Goal: Ask a question

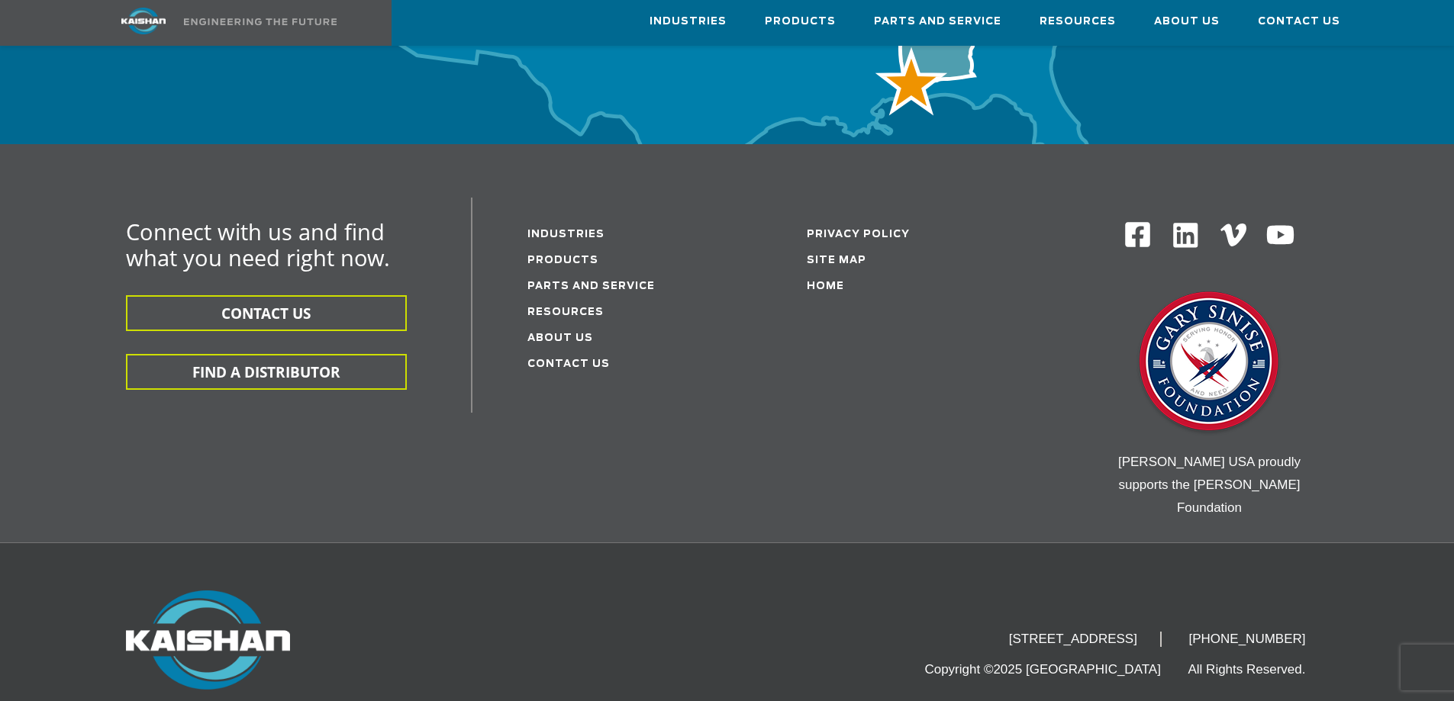
scroll to position [4350, 0]
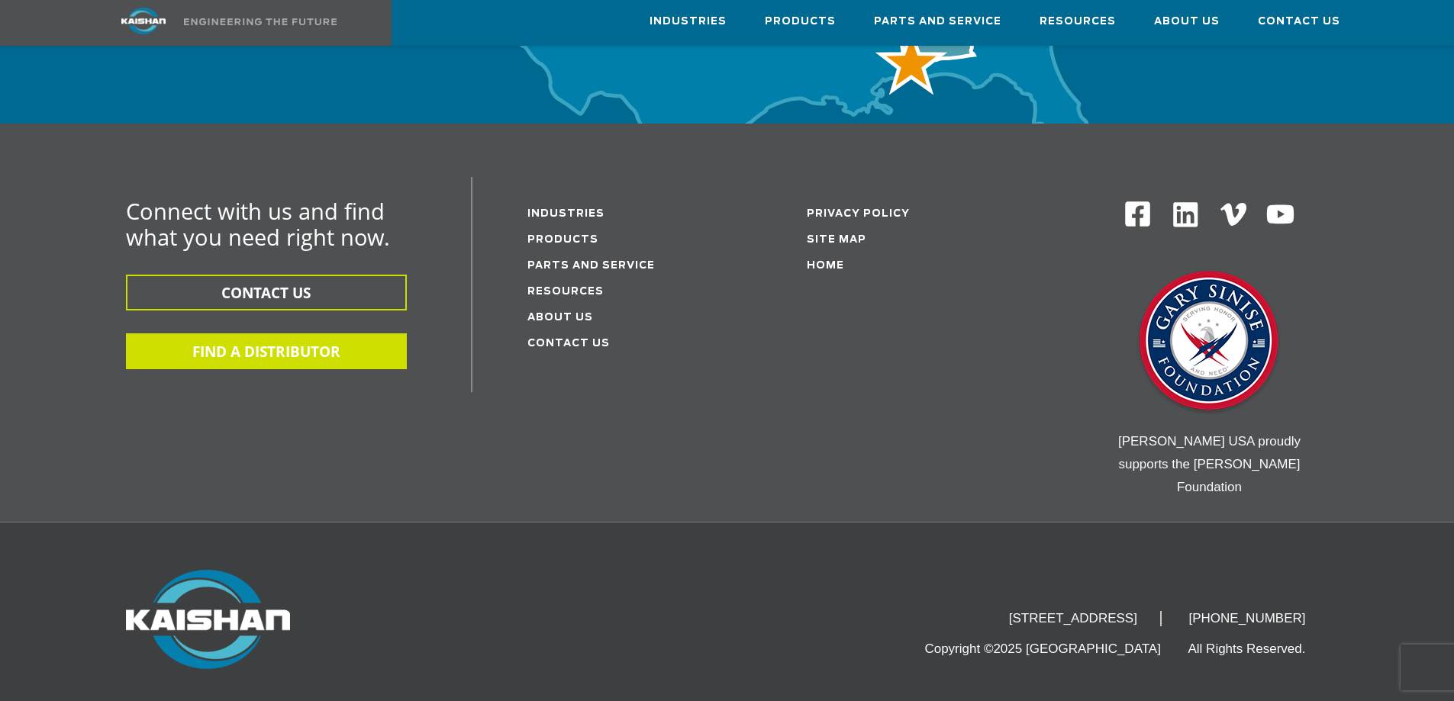
click at [272, 334] on button "FIND A DISTRIBUTOR" at bounding box center [266, 352] width 281 height 36
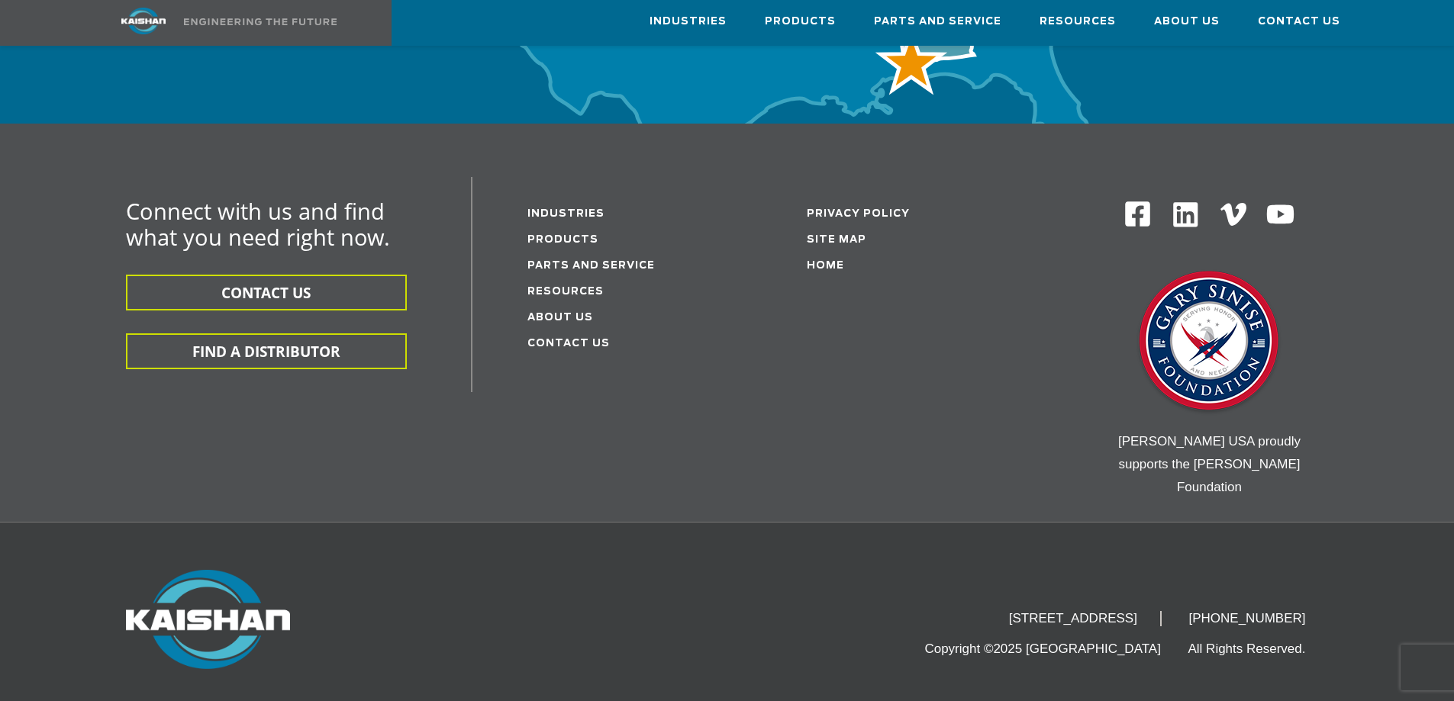
click at [450, 381] on div "Connect with us and find what you need right now. CONTACT US FIND A DISTRIBUTOR…" at bounding box center [727, 349] width 1282 height 345
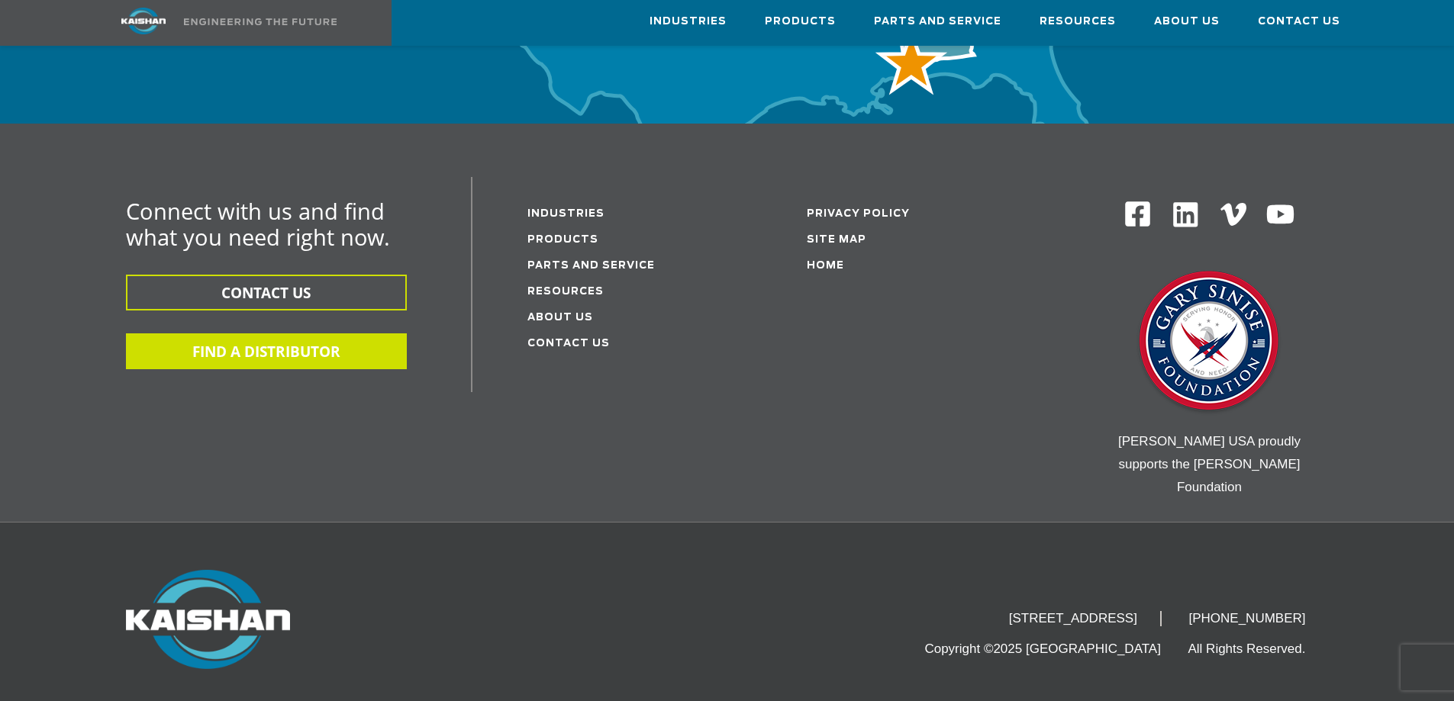
click at [372, 334] on button "FIND A DISTRIBUTOR" at bounding box center [266, 352] width 281 height 36
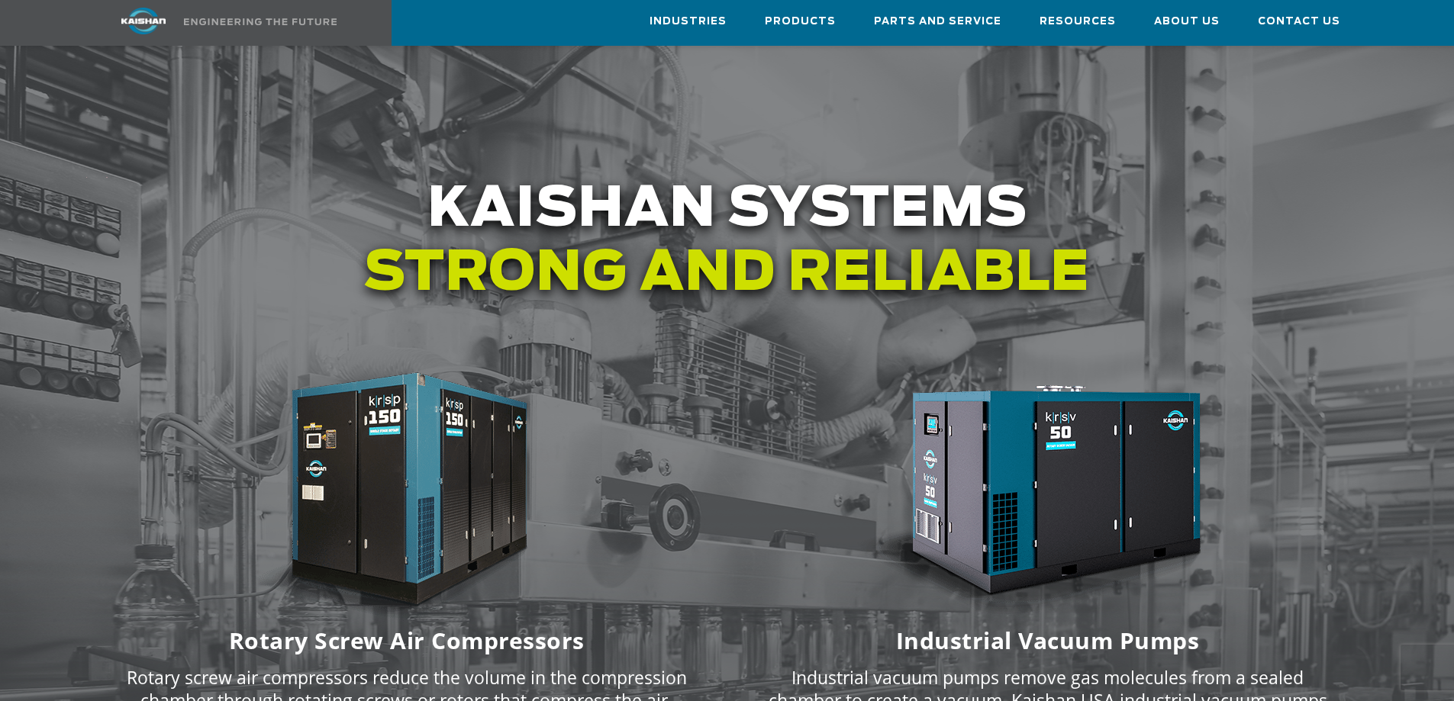
scroll to position [1832, 0]
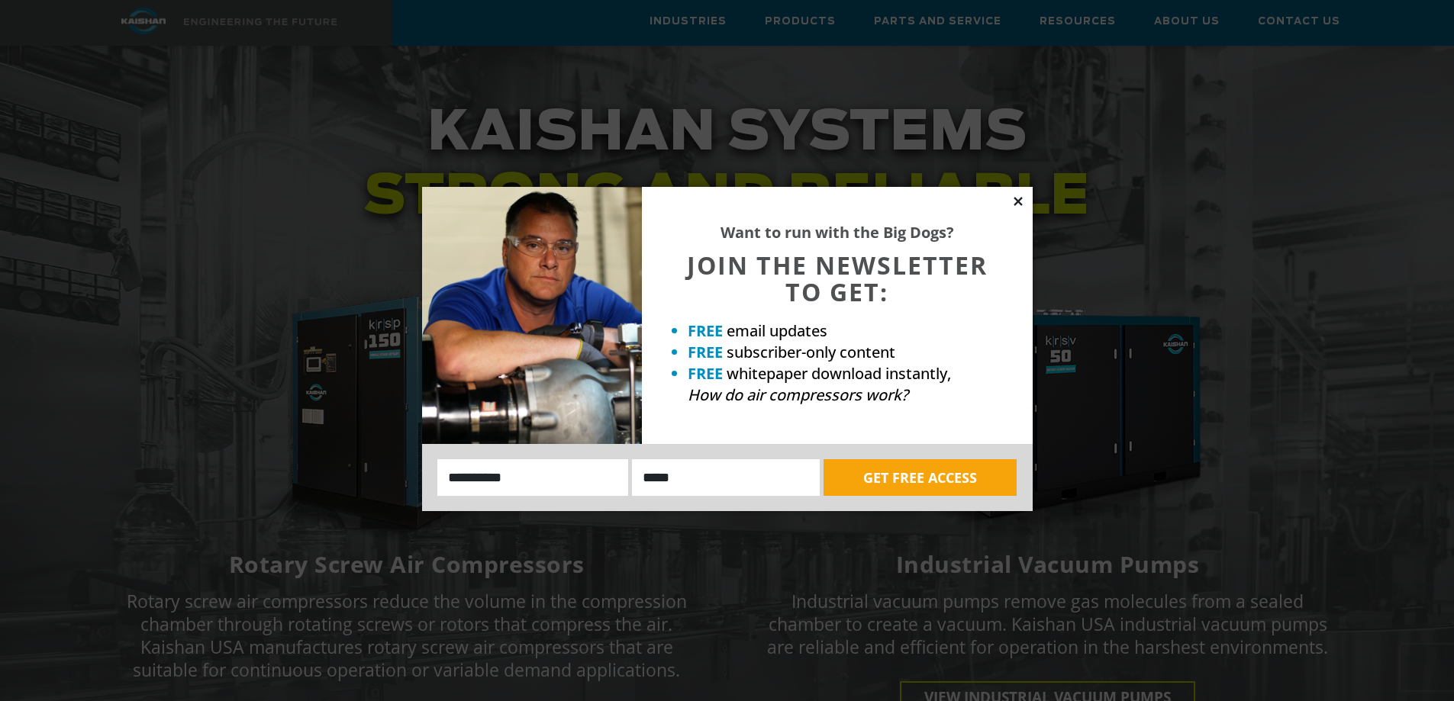
click at [1017, 201] on icon at bounding box center [1018, 201] width 8 height 8
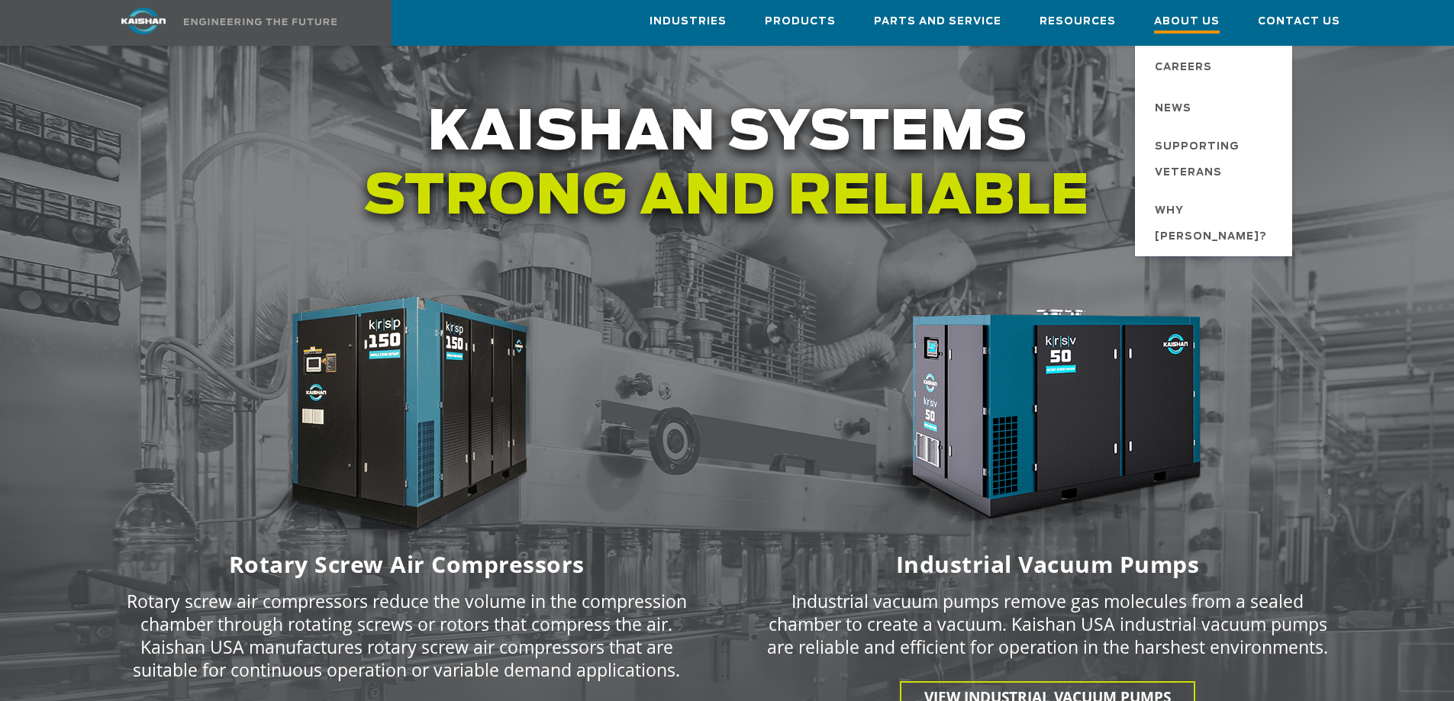
click at [1185, 18] on span "About Us" at bounding box center [1187, 23] width 66 height 21
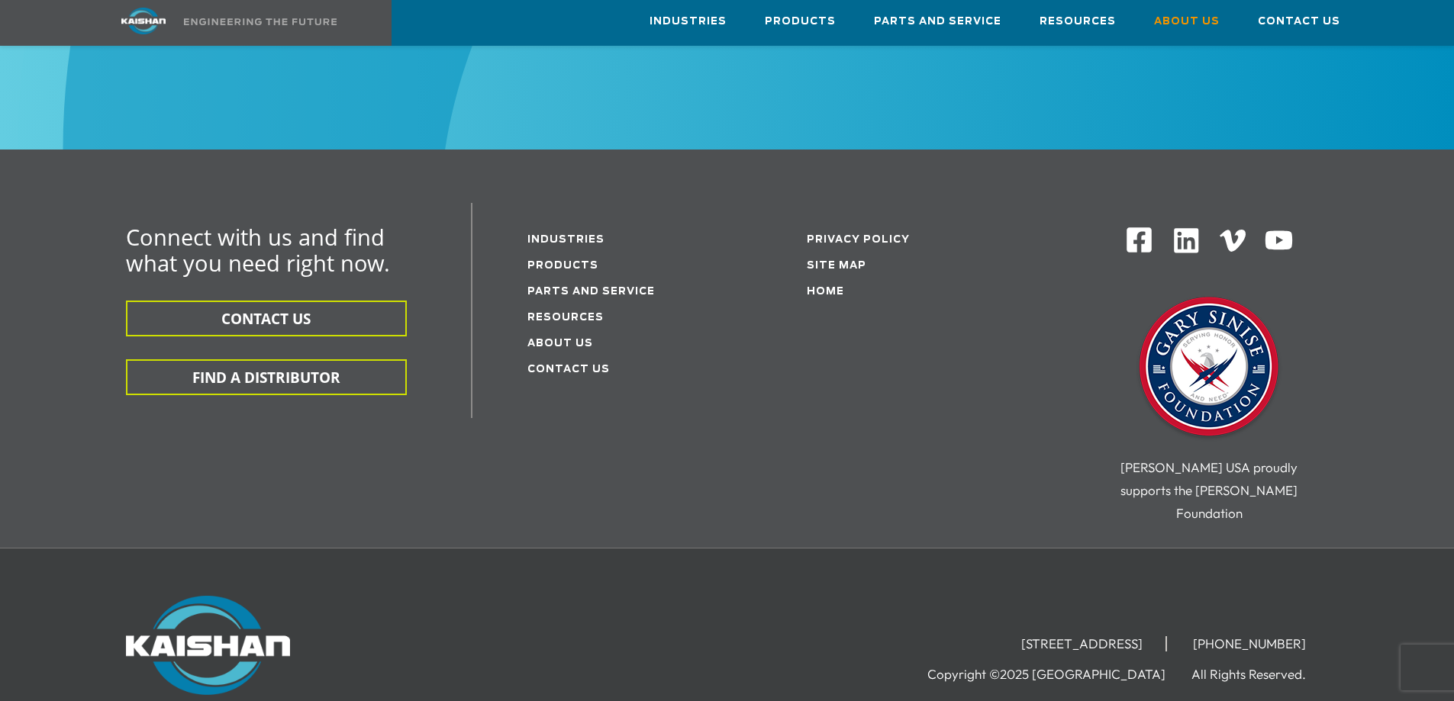
scroll to position [5414, 0]
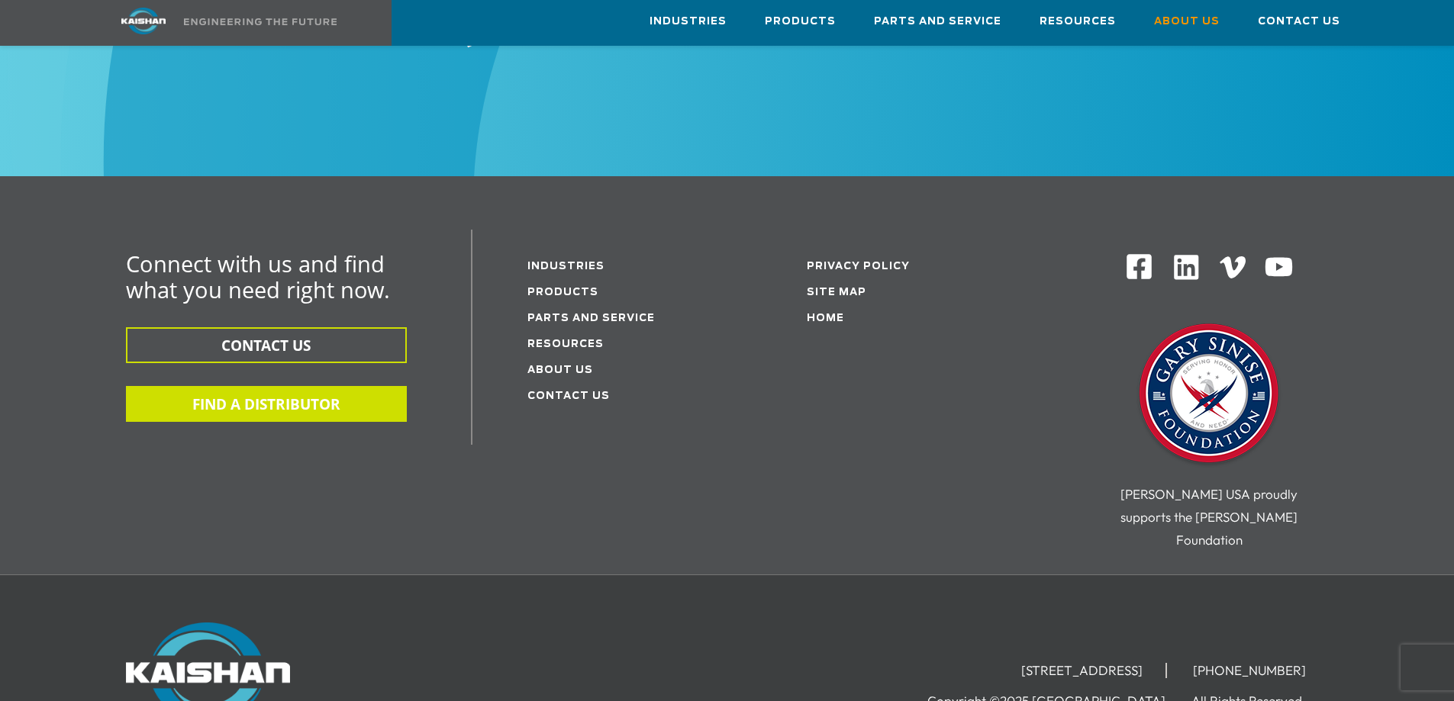
click at [300, 386] on button "FIND A DISTRIBUTOR" at bounding box center [266, 404] width 281 height 36
click at [1379, 575] on div "15445 Industrial Park Drive, Loxley, AL 36551 (251) 257-0586 Copyright ©2025 Ka…" at bounding box center [727, 675] width 1454 height 201
click at [1385, 334] on div "Connect with us and find what you need right now. CONTACT US FIND A DISTRIBUTOR…" at bounding box center [727, 375] width 1454 height 398
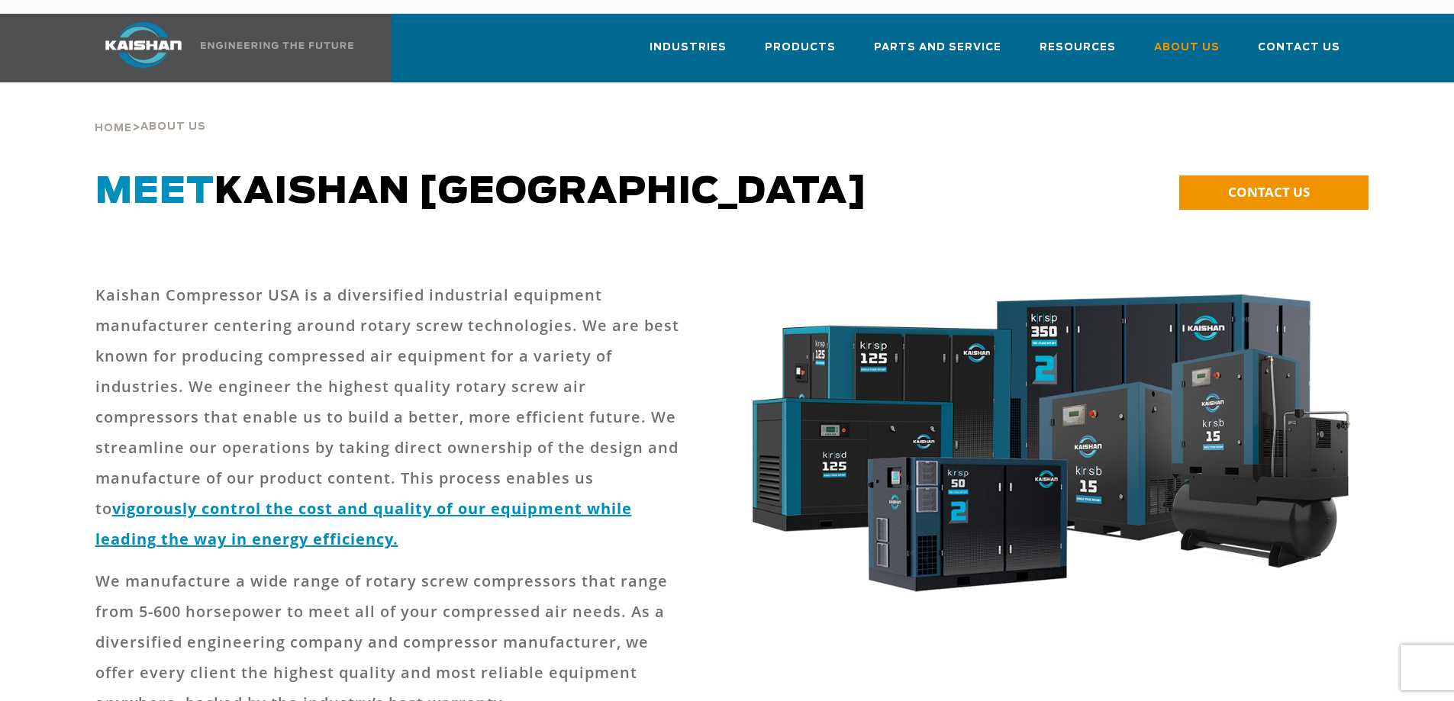
scroll to position [0, 0]
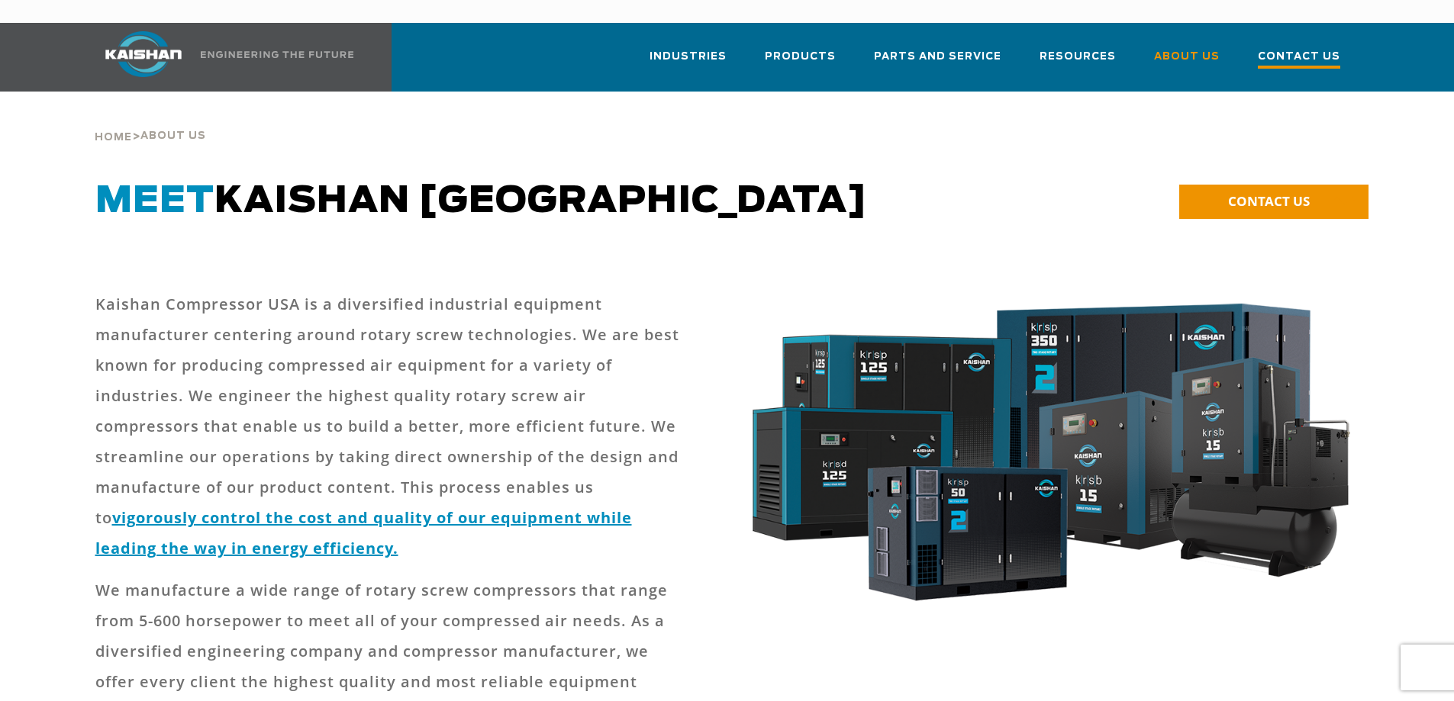
click at [1295, 48] on span "Contact Us" at bounding box center [1299, 58] width 82 height 21
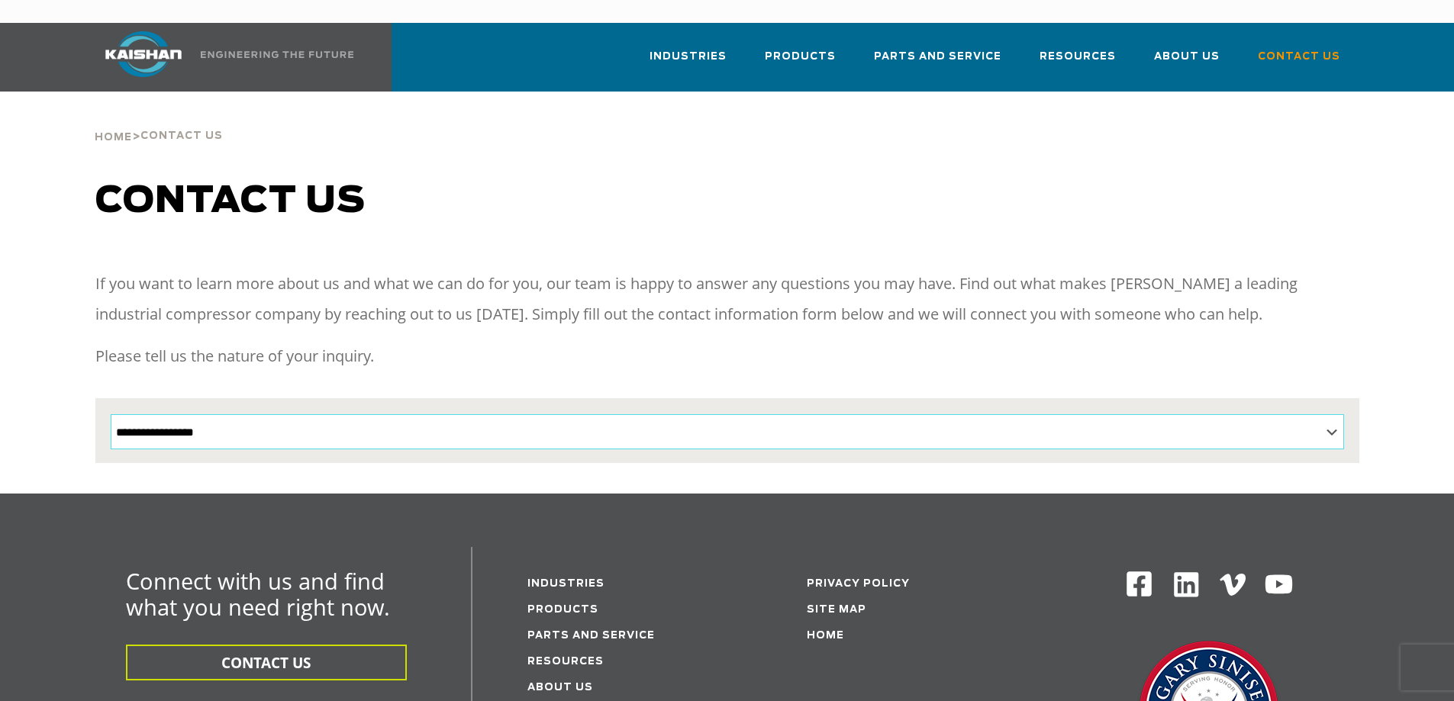
click at [1220, 414] on select "**********" at bounding box center [727, 431] width 1233 height 35
select select "**********"
click at [111, 414] on select "**********" at bounding box center [727, 431] width 1233 height 35
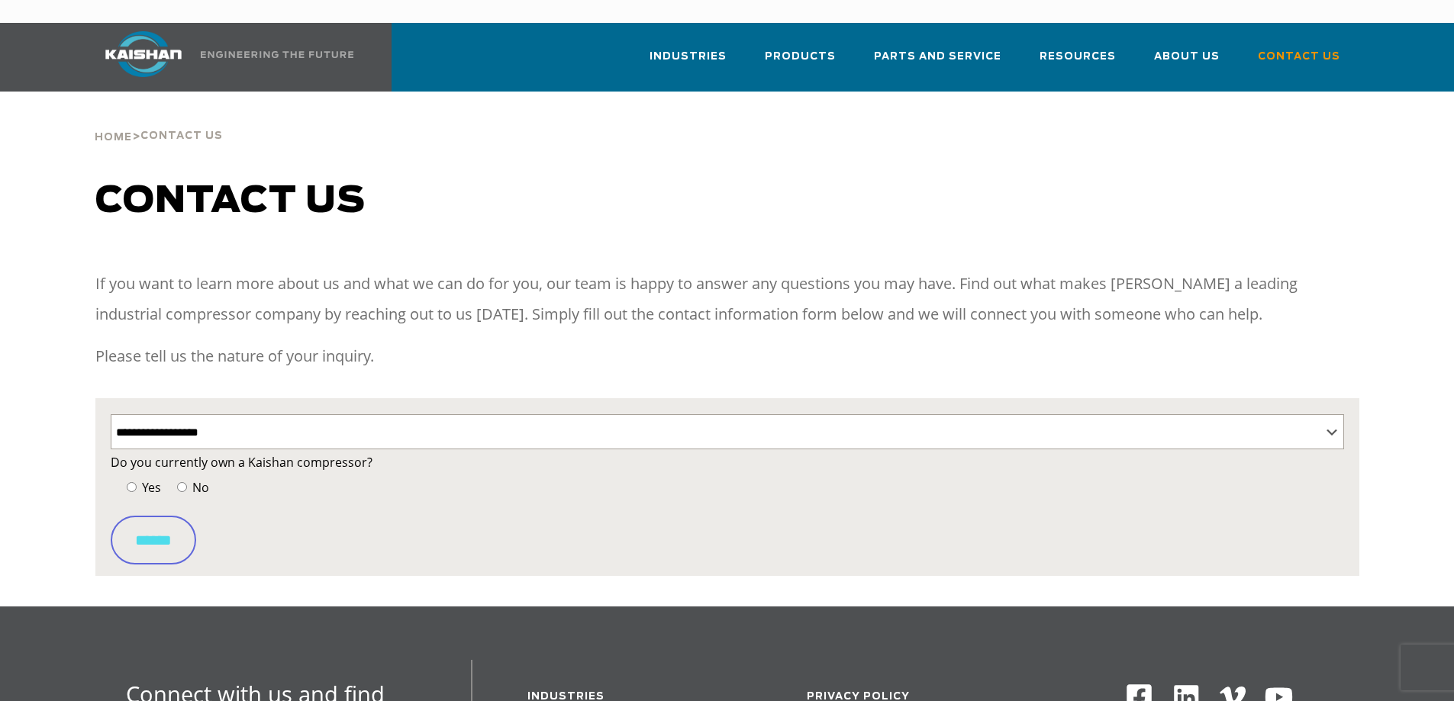
click at [189, 479] on span "No" at bounding box center [199, 487] width 20 height 17
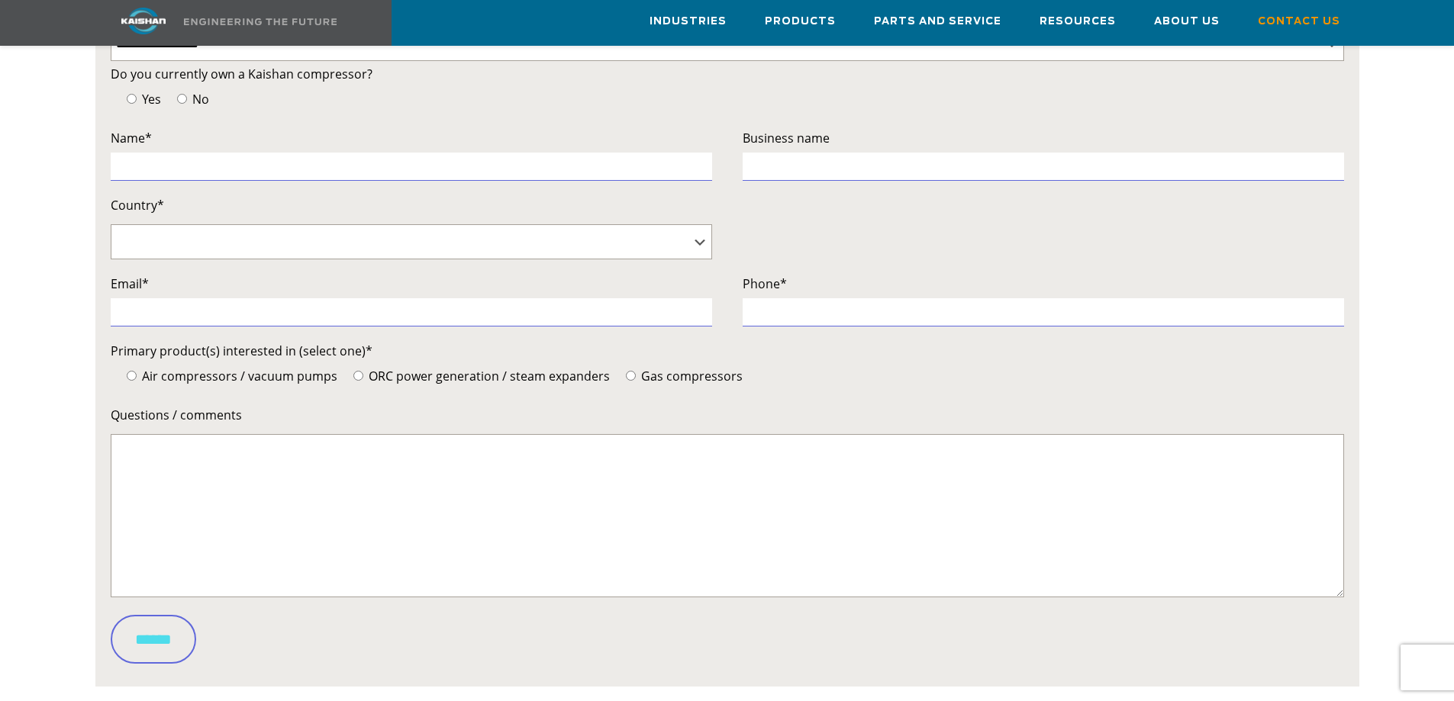
scroll to position [355, 0]
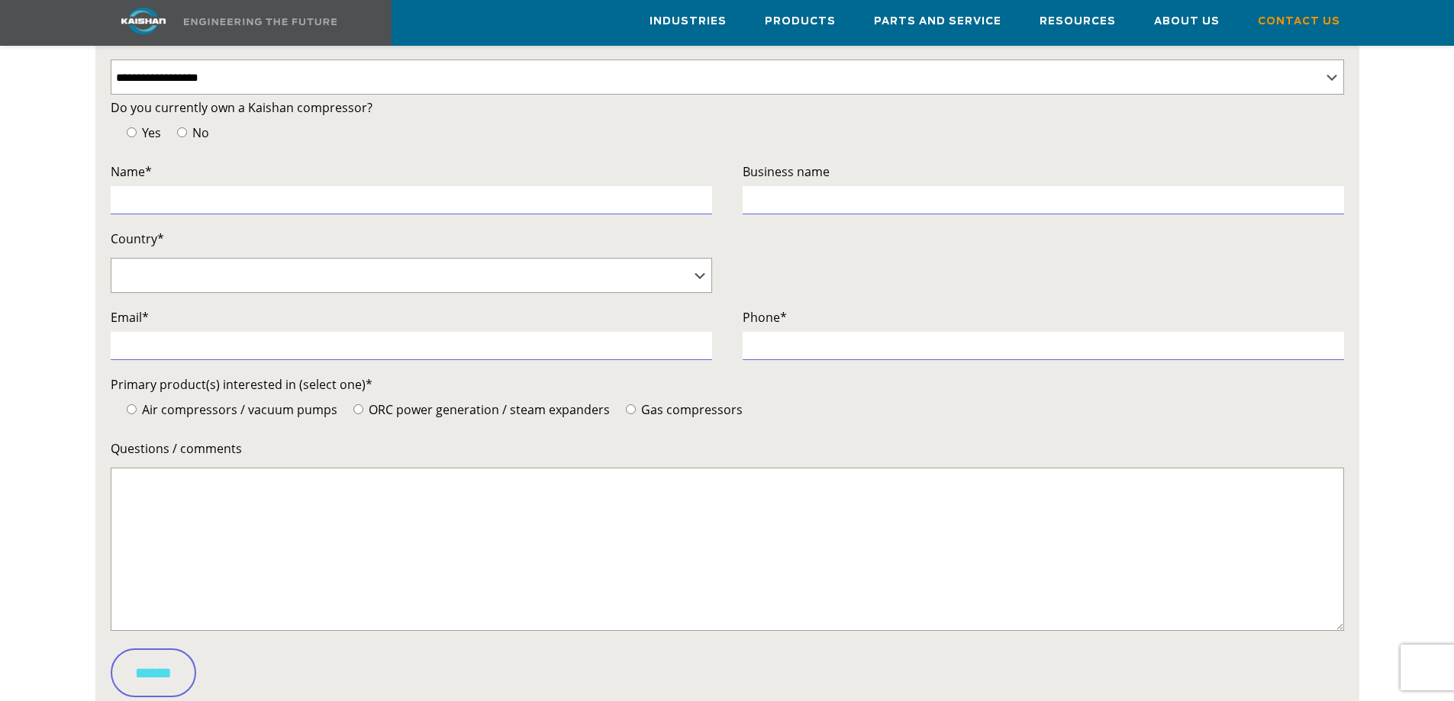
click at [75, 195] on div at bounding box center [727, 332] width 1338 height 837
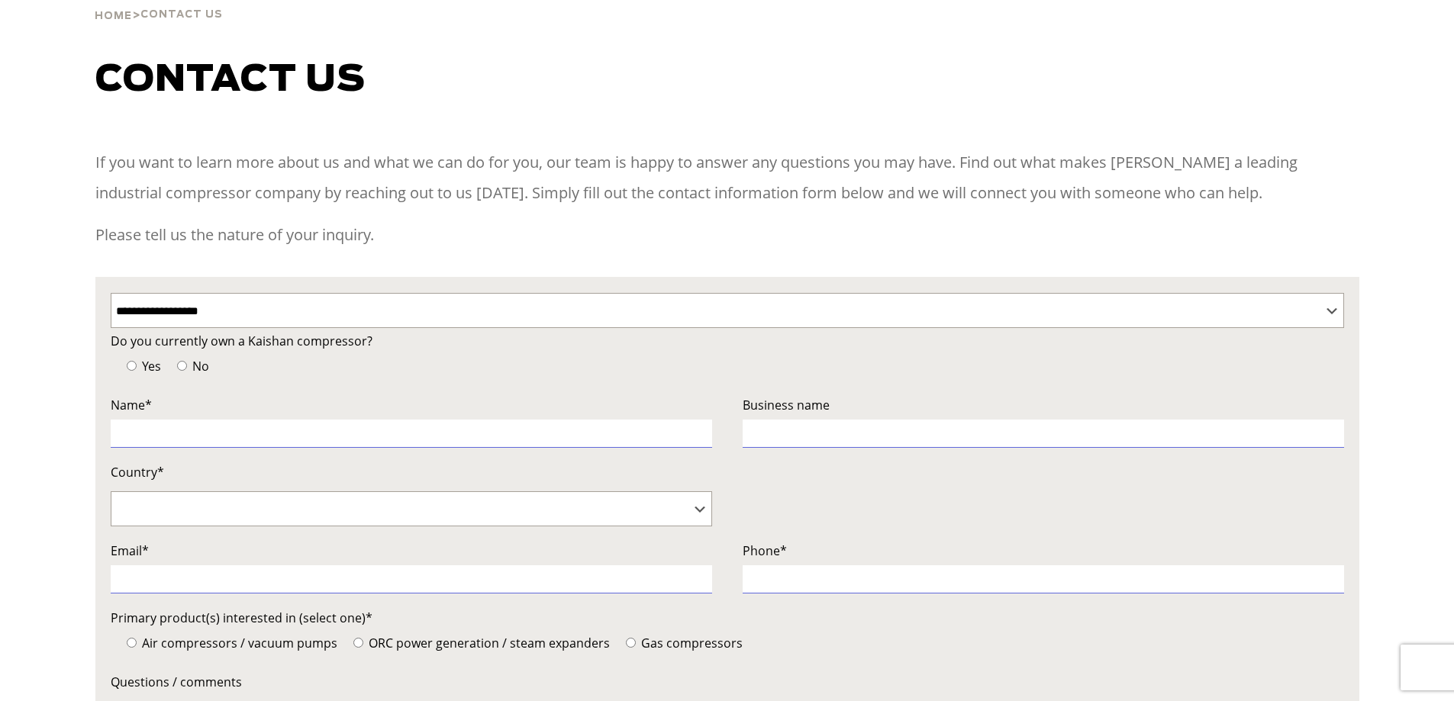
scroll to position [0, 0]
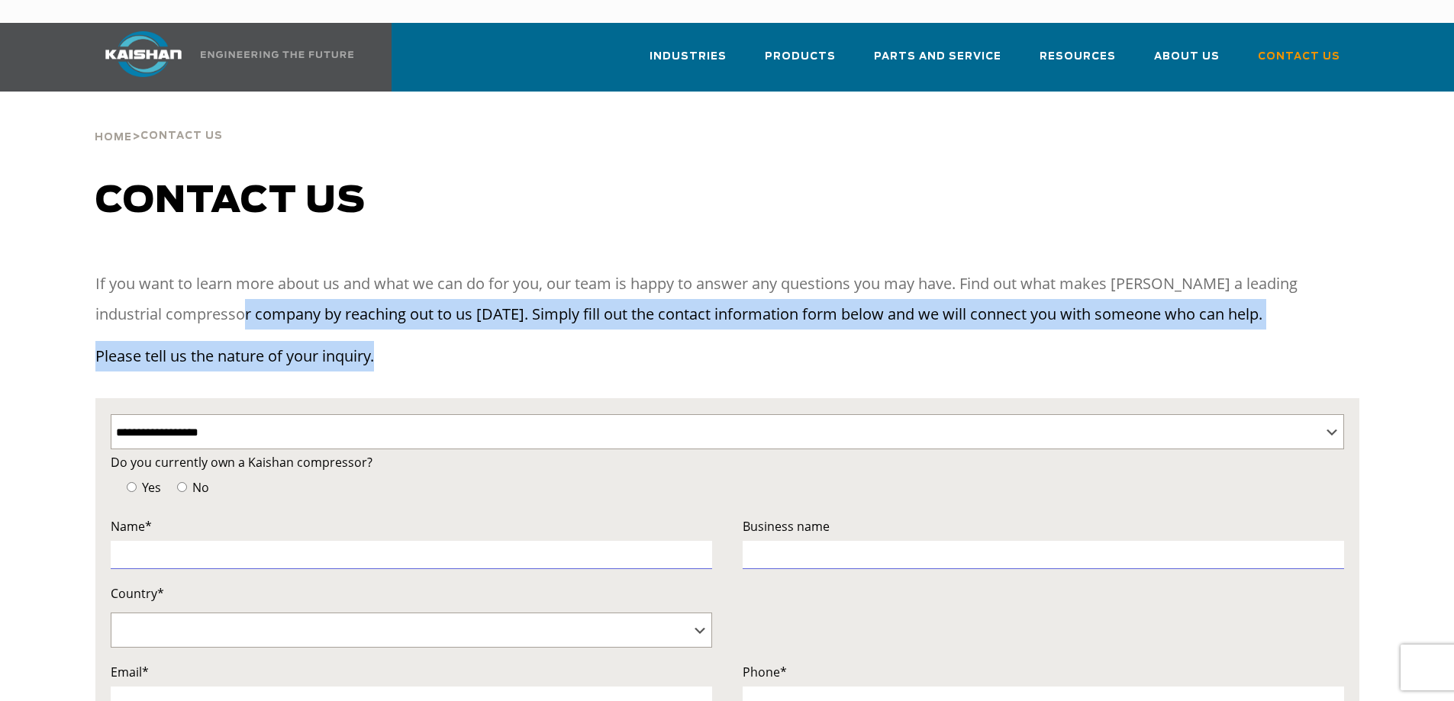
drag, startPoint x: 391, startPoint y: 334, endPoint x: 178, endPoint y: 270, distance: 222.4
click at [198, 274] on div "If you want to learn more about us and what we can do for you, our team is happ…" at bounding box center [727, 326] width 1264 height 114
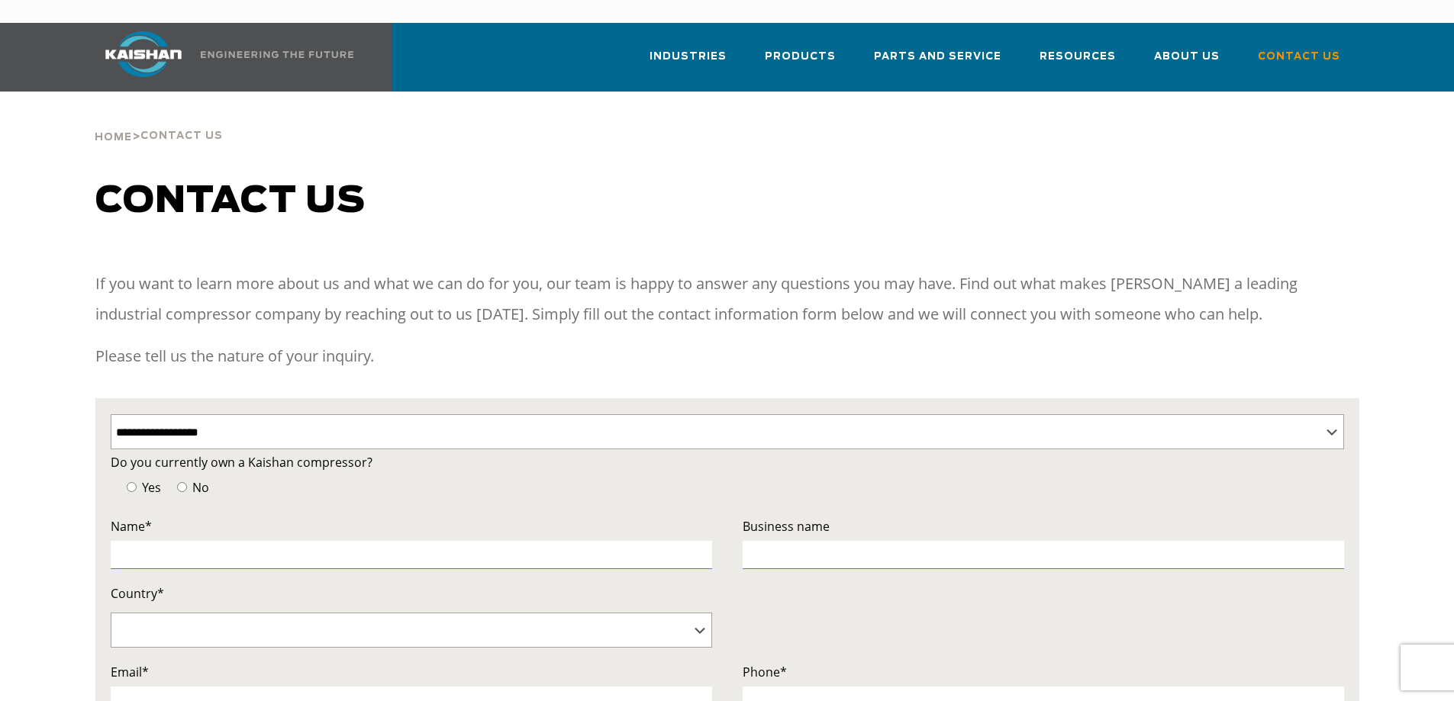
click at [102, 269] on p "If you want to learn more about us and what we can do for you, our team is happ…" at bounding box center [727, 299] width 1264 height 61
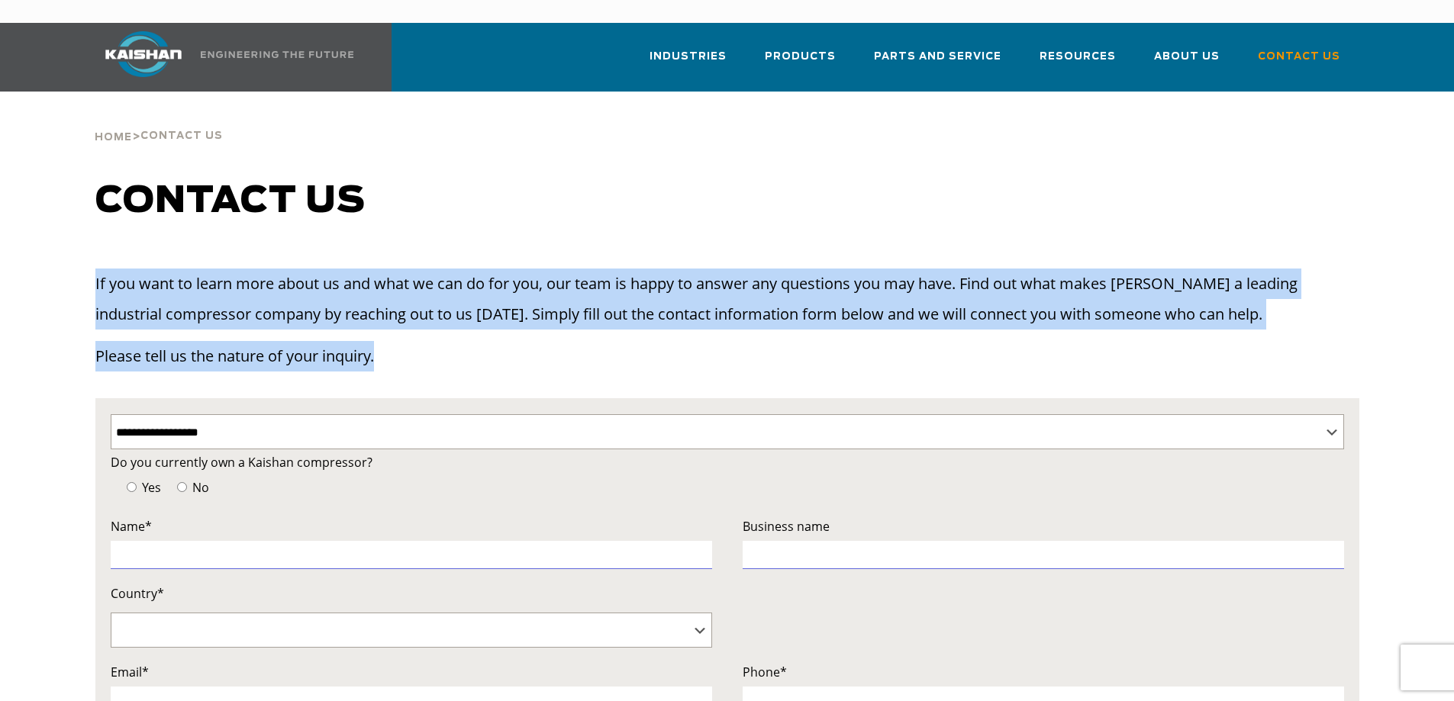
drag, startPoint x: 96, startPoint y: 263, endPoint x: 393, endPoint y: 328, distance: 303.9
click at [393, 328] on div "If you want to learn more about us and what we can do for you, our team is happ…" at bounding box center [727, 326] width 1264 height 114
